Goal: Find contact information: Find contact information

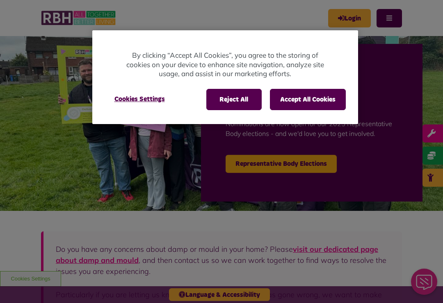
click at [244, 101] on button "Reject All" at bounding box center [233, 99] width 55 height 21
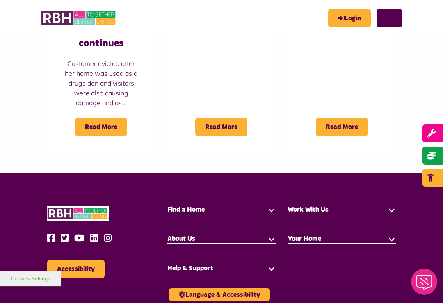
scroll to position [782, 0]
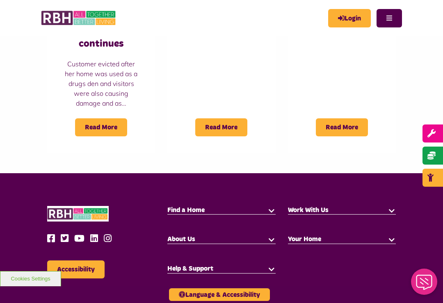
click at [269, 265] on button "button" at bounding box center [271, 269] width 8 height 8
click at [189, 283] on link "Contact Us" at bounding box center [184, 287] width 34 height 8
